Goal: Transaction & Acquisition: Purchase product/service

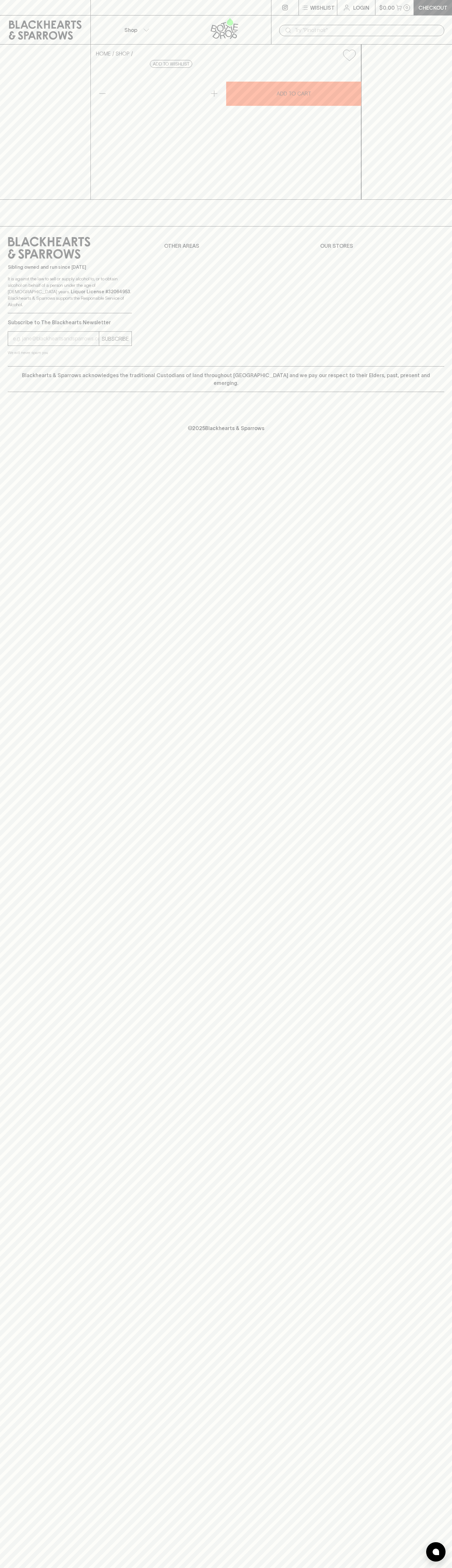
click at [211, 10] on div at bounding box center [180, 7] width 181 height 15
click at [447, 591] on div "Wishlist Login $0.00 0 Checkout Shop ​ HOME SHOP Parco Valley Light Red 2024 $3…" at bounding box center [226, 784] width 452 height 1568
click at [414, 1567] on html "Wishlist Login $0.00 0 Checkout Shop ​ HOME SHOP Parco Valley Light Red 2024 $3…" at bounding box center [226, 784] width 452 height 1568
click at [1, 600] on div "Wishlist Login $0.00 0 Checkout Shop ​ HOME SHOP Parco Valley Light Red 2024 $3…" at bounding box center [226, 784] width 452 height 1568
